Goal: Transaction & Acquisition: Obtain resource

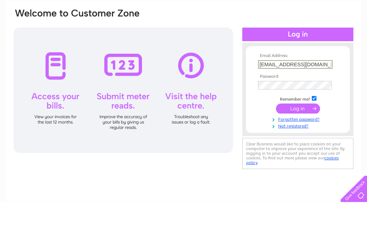
type input "carpetdundee@gmail.com"
click at [298, 151] on input "submit" at bounding box center [298, 156] width 44 height 10
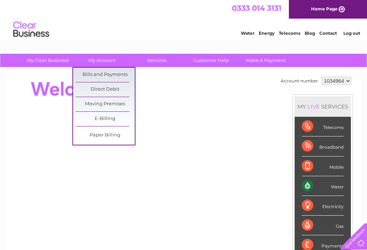
click at [118, 68] on link "Bills and Payments" at bounding box center [105, 75] width 59 height 14
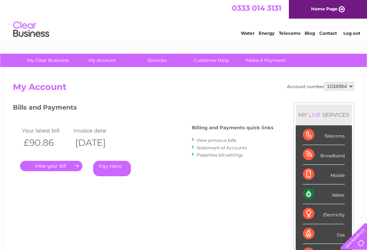
click at [61, 164] on link "." at bounding box center [51, 166] width 62 height 10
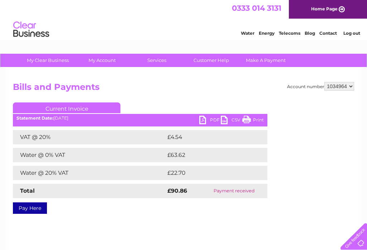
click at [210, 120] on link "PDF" at bounding box center [210, 121] width 22 height 10
